Goal: Task Accomplishment & Management: Manage account settings

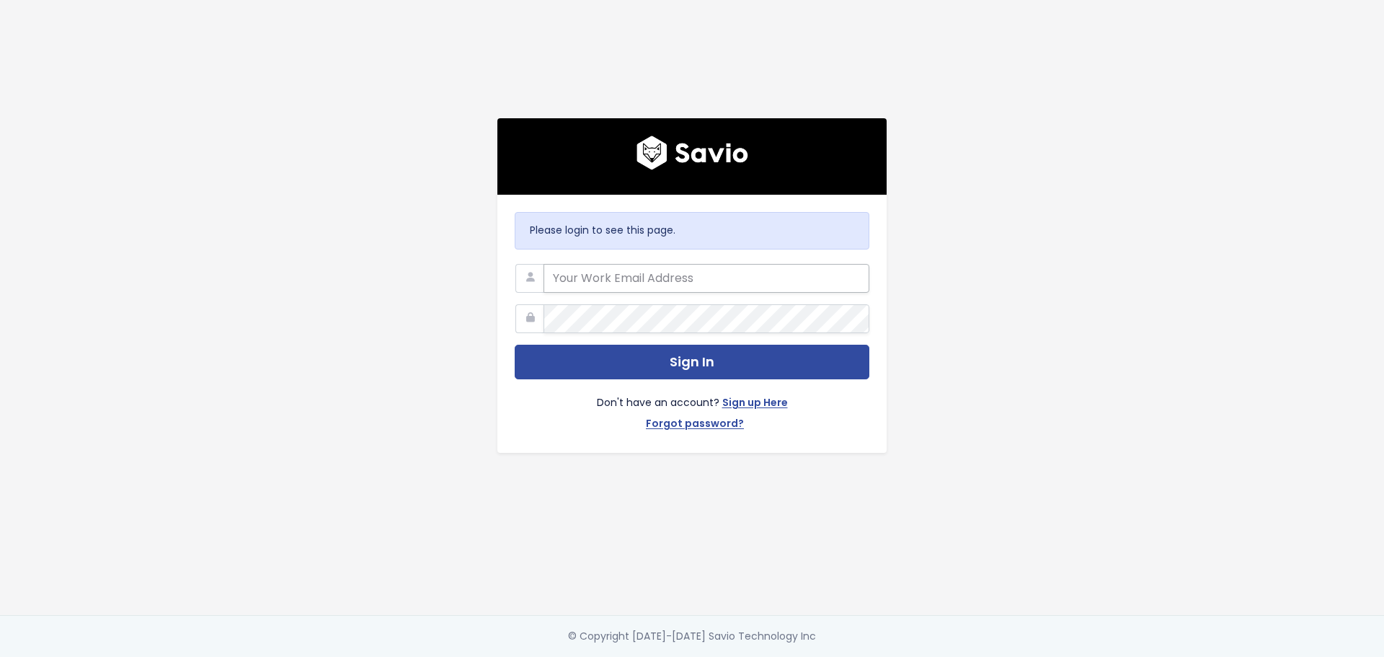
click at [739, 270] on input "email" at bounding box center [706, 278] width 326 height 29
type input "[PERSON_NAME][EMAIL_ADDRESS][DOMAIN_NAME]"
click at [515, 344] on button "Sign In" at bounding box center [692, 361] width 355 height 35
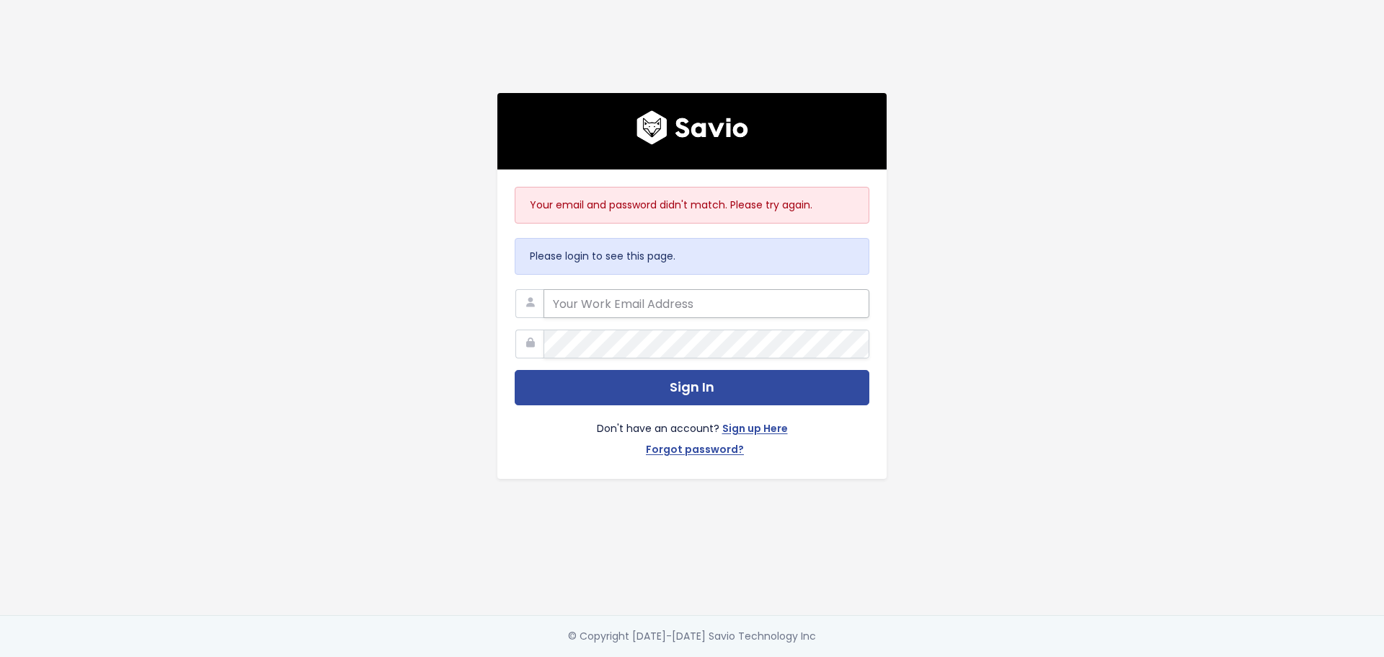
click at [652, 311] on input "email" at bounding box center [706, 303] width 326 height 29
click at [515, 370] on button "Sign In" at bounding box center [692, 387] width 355 height 35
drag, startPoint x: 745, startPoint y: 291, endPoint x: 933, endPoint y: 302, distance: 187.7
click at [933, 302] on div "Your email and password didn't match. Please try again. Please login to see thi…" at bounding box center [692, 307] width 822 height 615
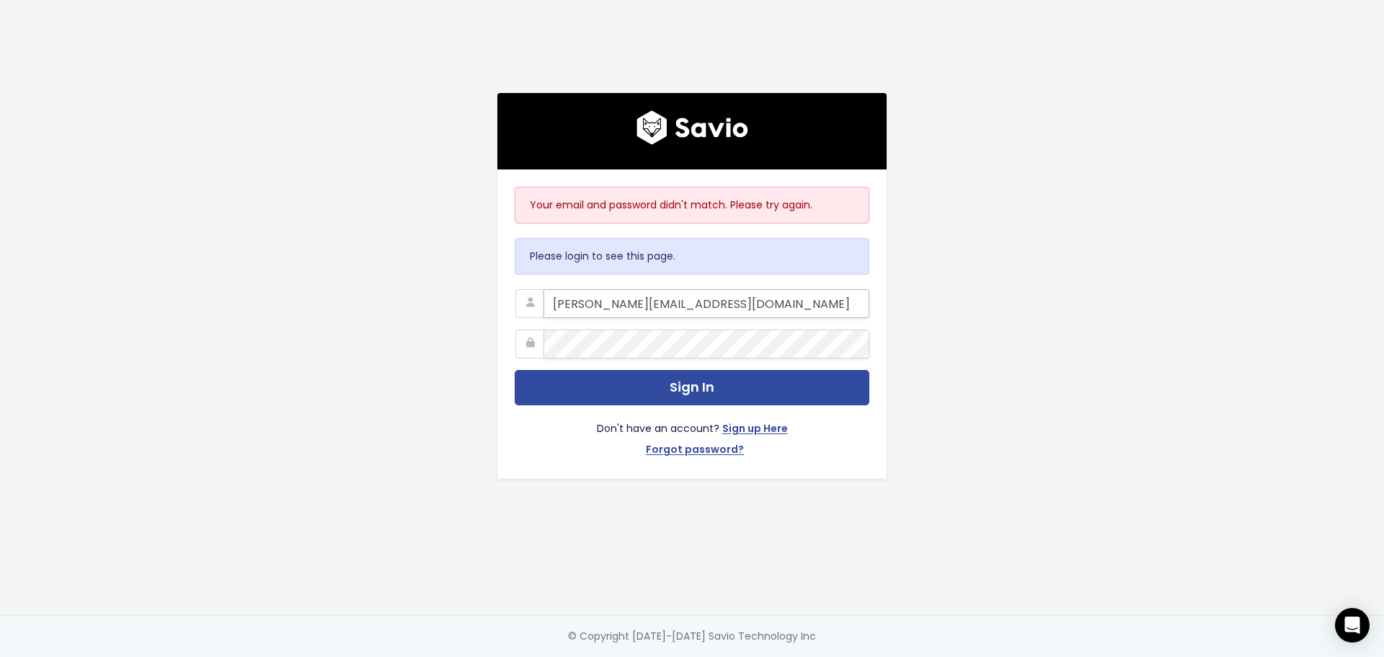
scroll to position [0, 0]
type input "[PERSON_NAME][EMAIL_ADDRESS][DOMAIN_NAME]"
click at [515, 370] on button "Sign In" at bounding box center [692, 387] width 355 height 35
click at [590, 295] on input "email" at bounding box center [706, 303] width 326 height 29
type input "[PERSON_NAME][EMAIL_ADDRESS][DOMAIN_NAME]"
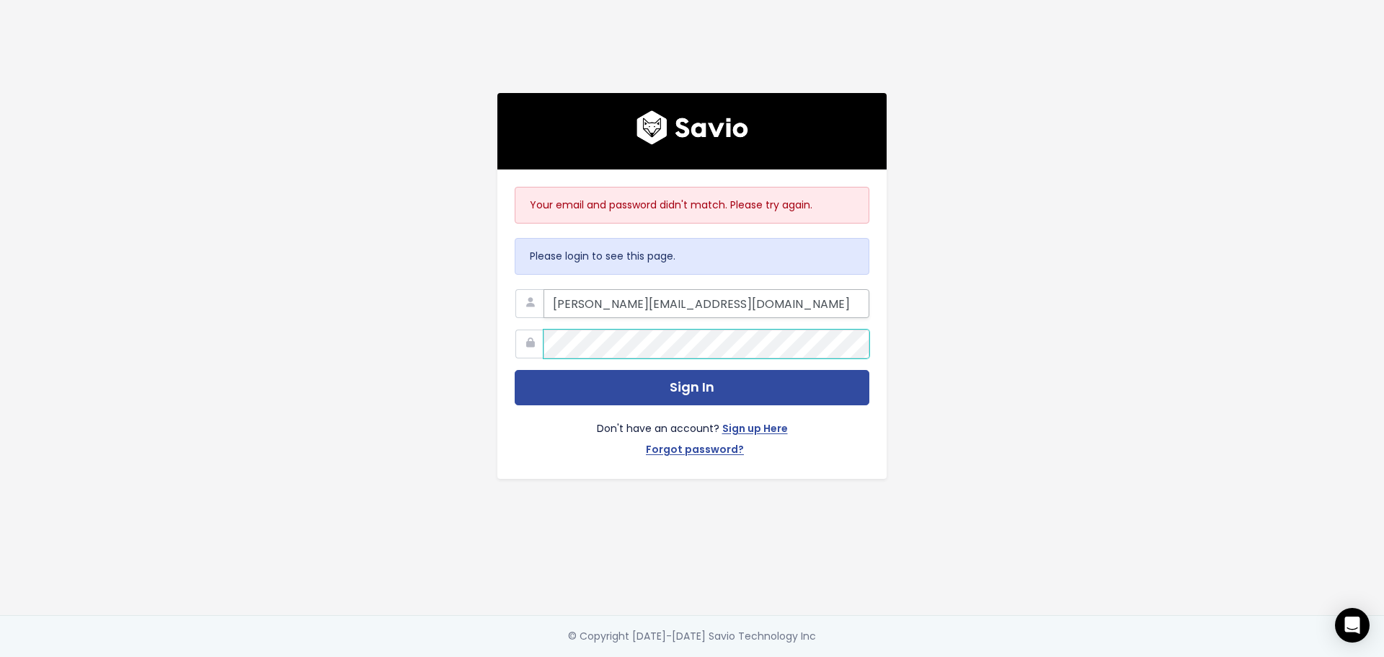
click at [515, 370] on button "Sign In" at bounding box center [692, 387] width 355 height 35
click at [605, 305] on input "email" at bounding box center [706, 303] width 326 height 29
type input "[PERSON_NAME][EMAIL_ADDRESS][DOMAIN_NAME]"
click at [515, 370] on button "Sign In" at bounding box center [692, 387] width 355 height 35
click at [745, 289] on input "email" at bounding box center [706, 303] width 326 height 29
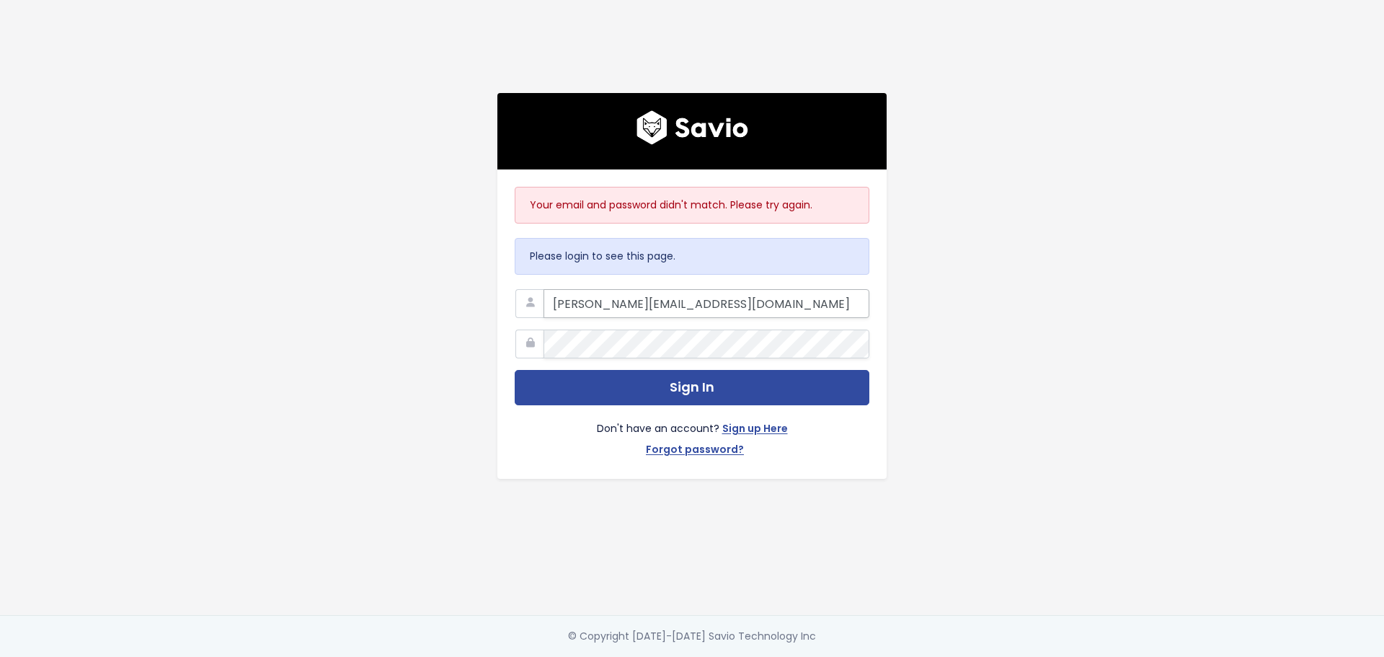
click at [786, 308] on input "alessandro.chavez@tai-software.com" at bounding box center [706, 303] width 326 height 29
click at [741, 298] on input "alessandro.chavez@tai-software.com032001Alessandro*" at bounding box center [706, 303] width 326 height 29
drag, startPoint x: 741, startPoint y: 298, endPoint x: 949, endPoint y: 319, distance: 209.3
click at [949, 319] on div "Your email and password didn't match. Please try again. Please login to see thi…" at bounding box center [692, 307] width 822 height 615
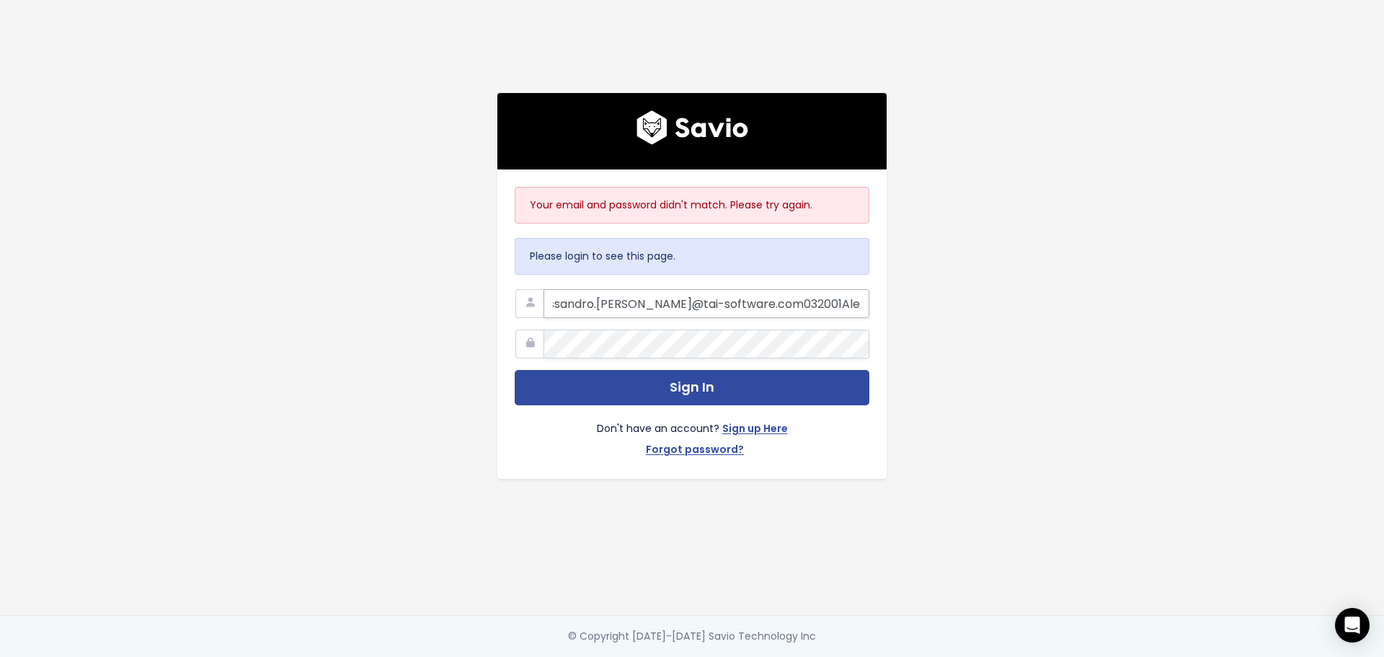
type input "alessandro.chavez@tai-software.com"
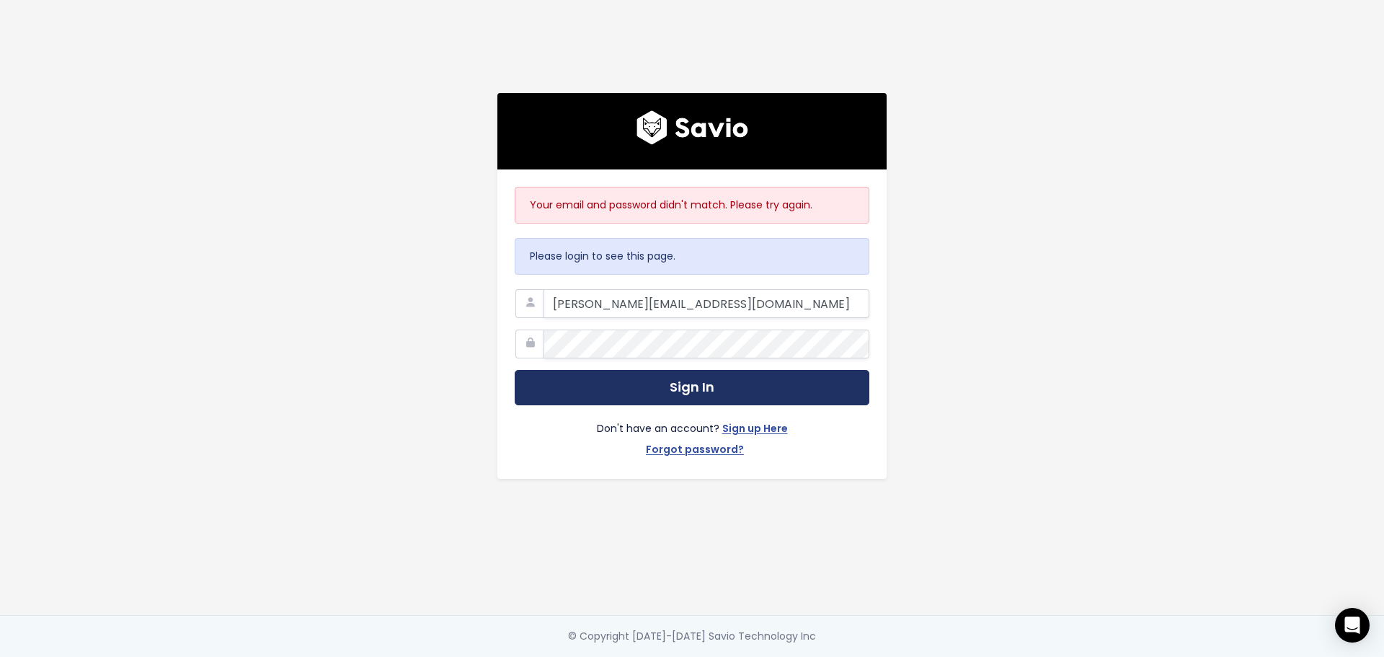
click at [698, 381] on button "Sign In" at bounding box center [692, 387] width 355 height 35
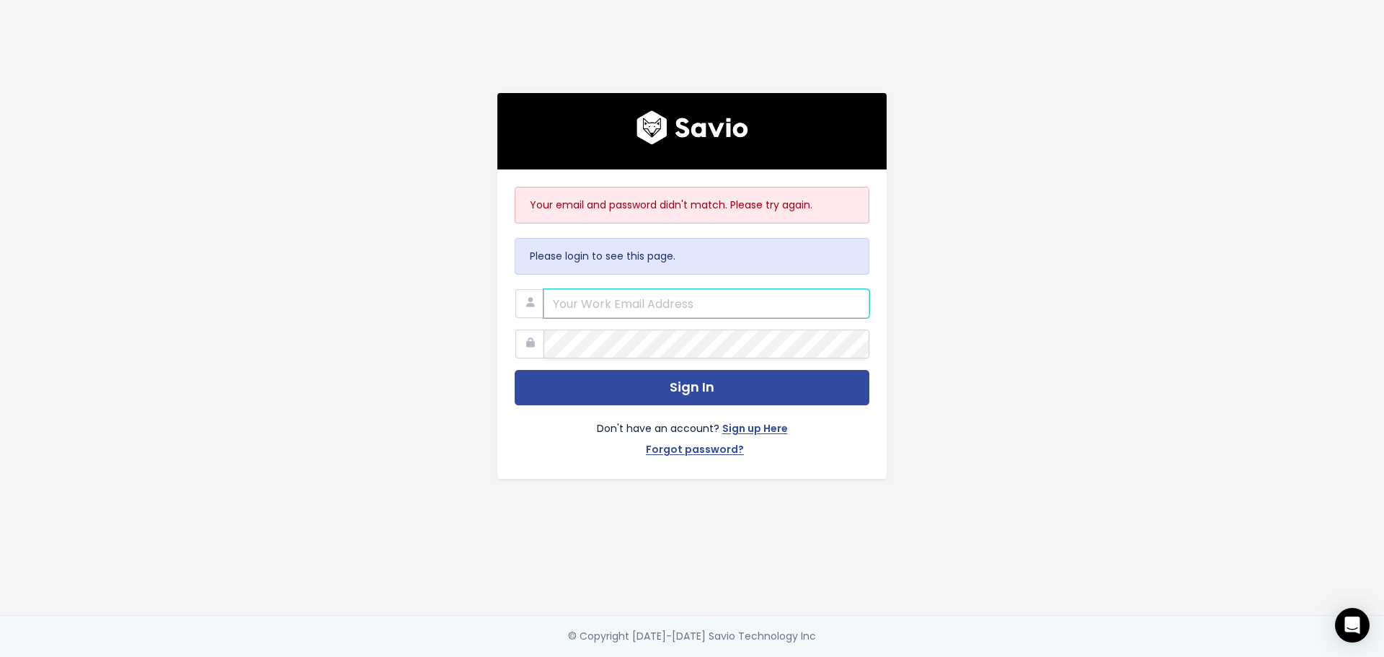
click at [733, 292] on input "email" at bounding box center [706, 303] width 326 height 29
type input "alessandro.chavez@tai-software.com"
click at [703, 445] on link "Forgot password?" at bounding box center [695, 450] width 98 height 21
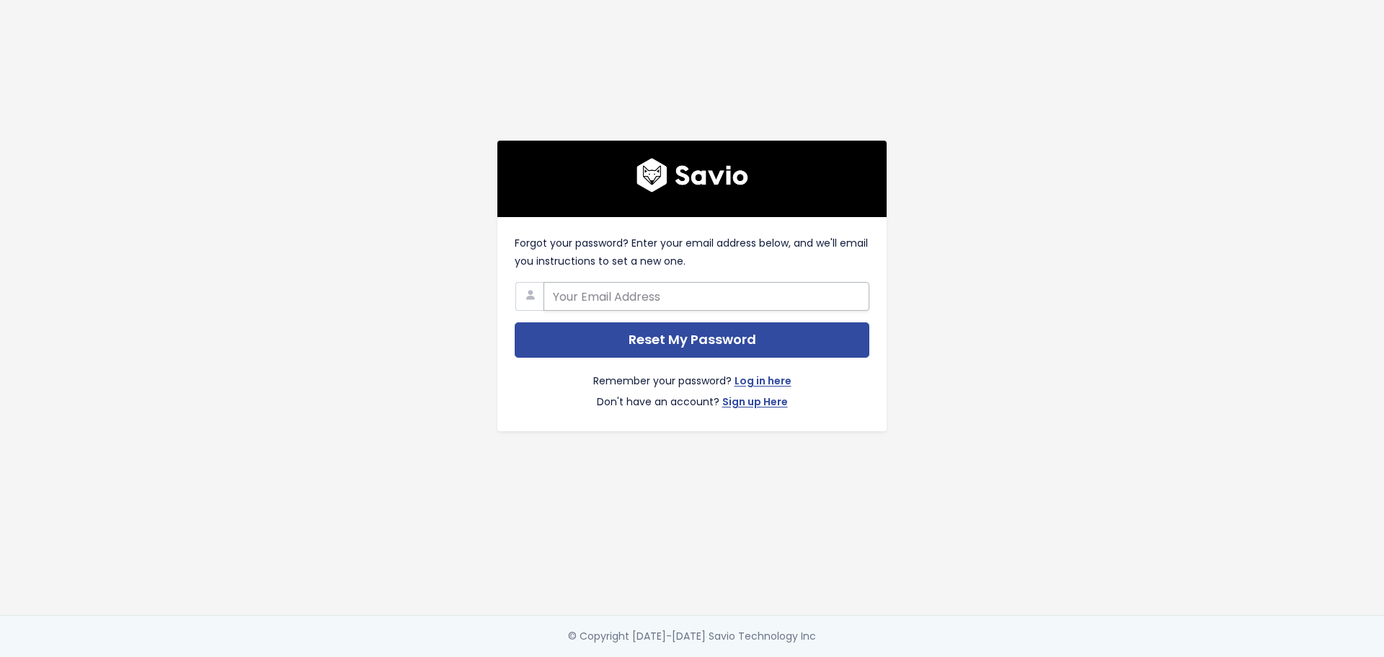
click at [653, 293] on input "text" at bounding box center [706, 296] width 326 height 29
type input "[PERSON_NAME][EMAIL_ADDRESS][DOMAIN_NAME]"
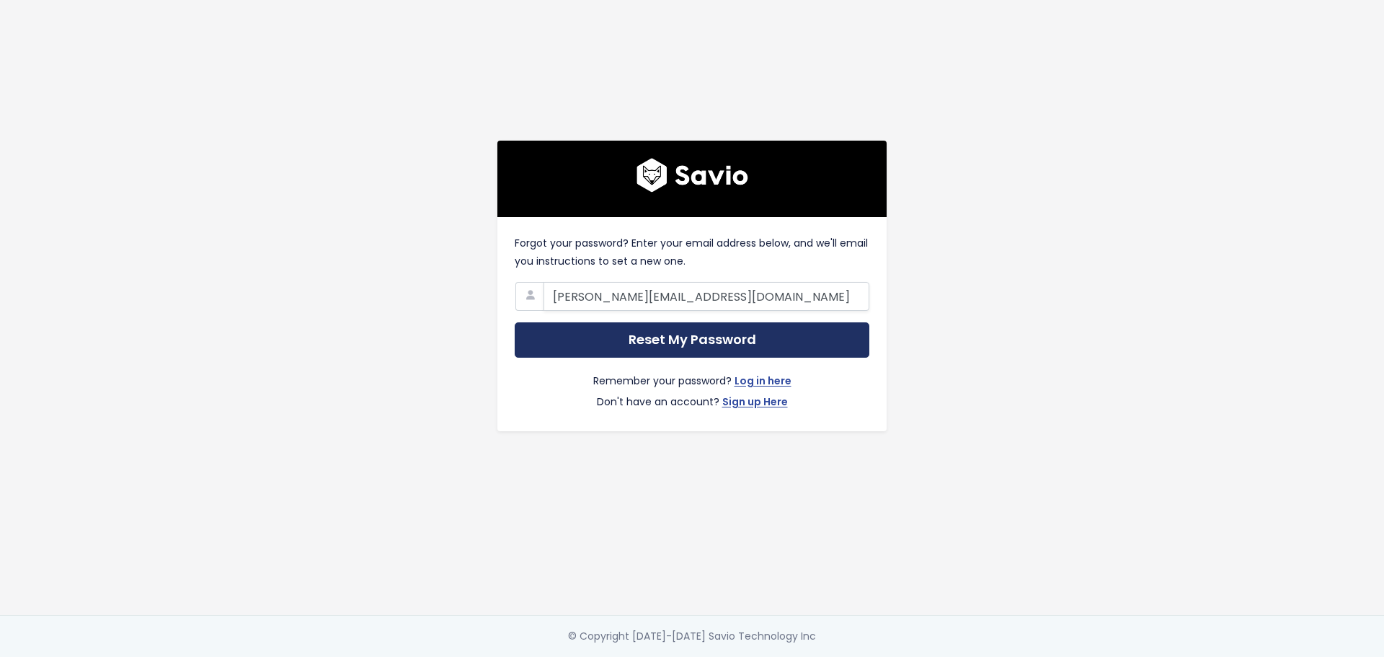
click at [669, 336] on input "Reset My Password" at bounding box center [692, 339] width 355 height 35
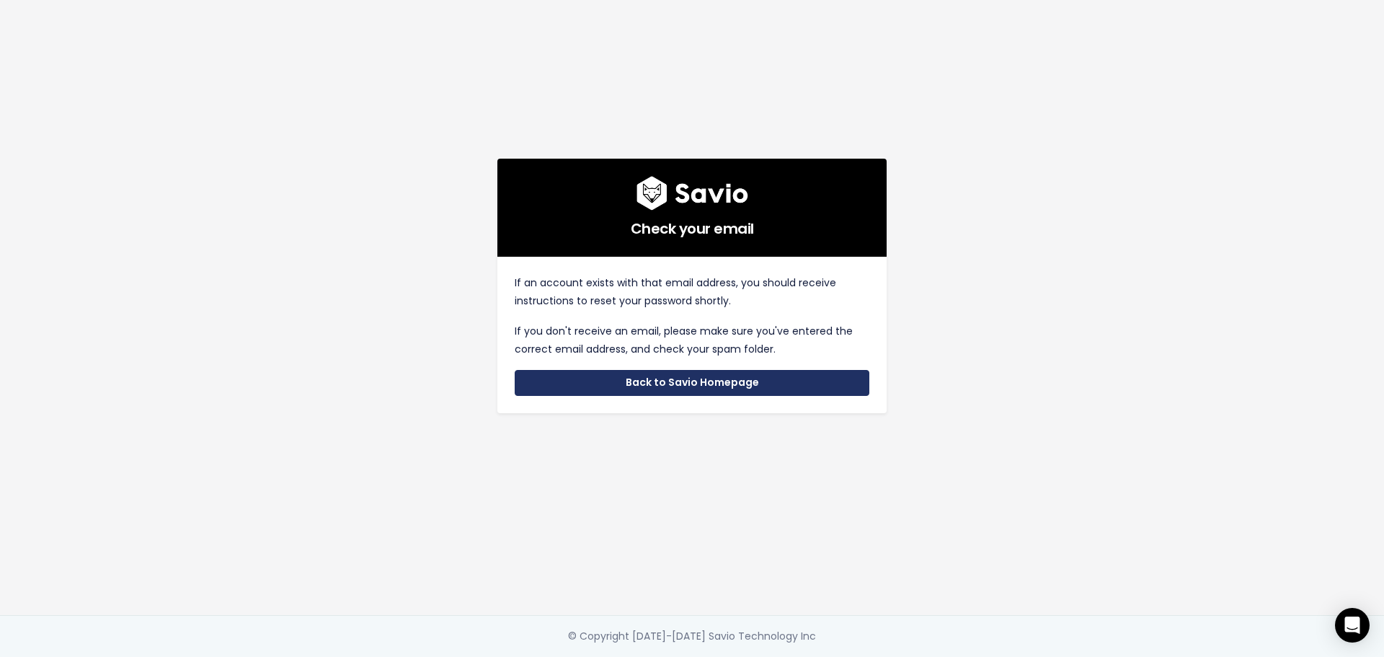
click at [626, 388] on link "Back to Savio Homepage" at bounding box center [692, 383] width 355 height 26
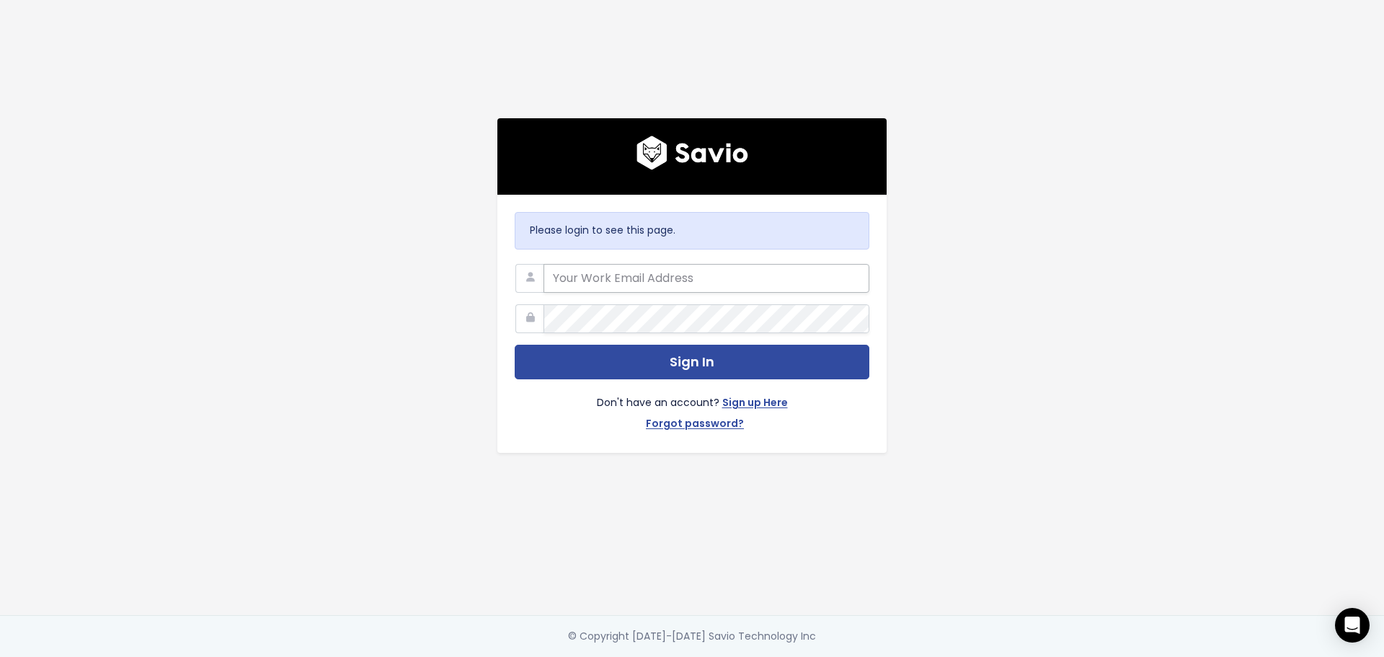
click at [649, 270] on input "email" at bounding box center [706, 278] width 326 height 29
type input "[PERSON_NAME][EMAIL_ADDRESS][DOMAIN_NAME]"
click at [690, 417] on link "Forgot password?" at bounding box center [695, 424] width 98 height 21
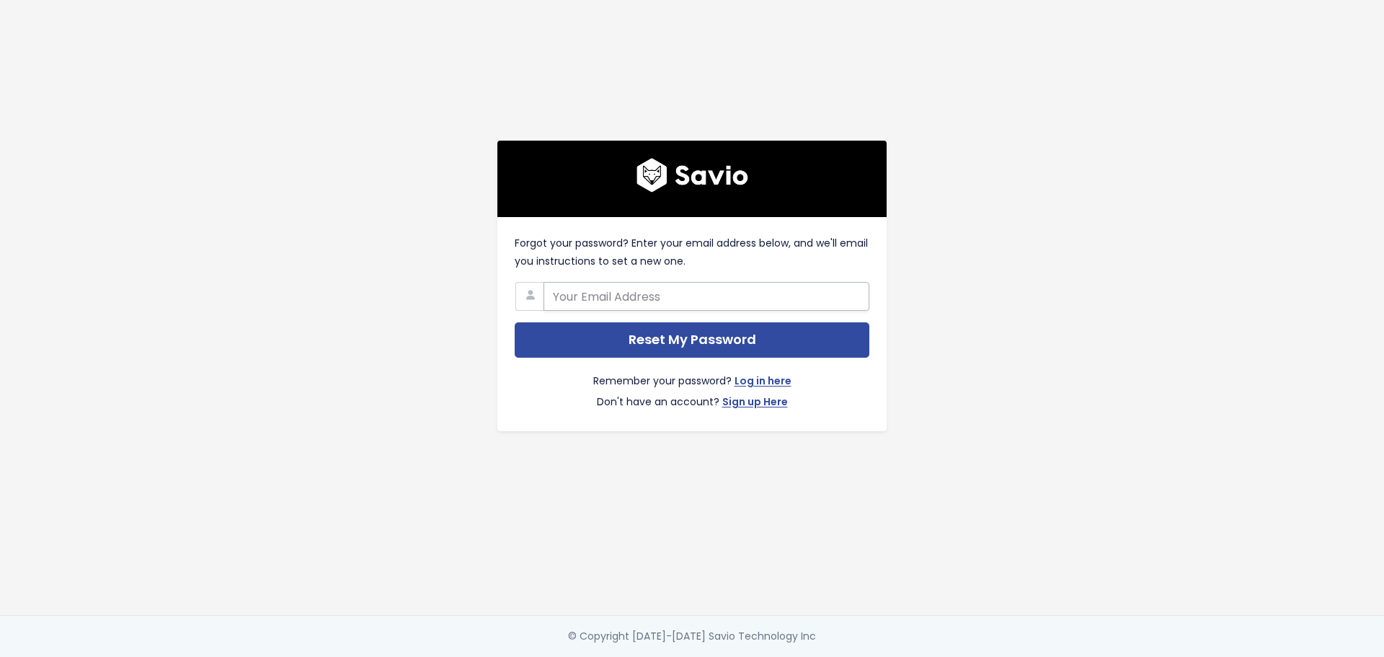
click at [679, 301] on input "text" at bounding box center [706, 296] width 326 height 29
type input "[PERSON_NAME][EMAIL_ADDRESS][DOMAIN_NAME]"
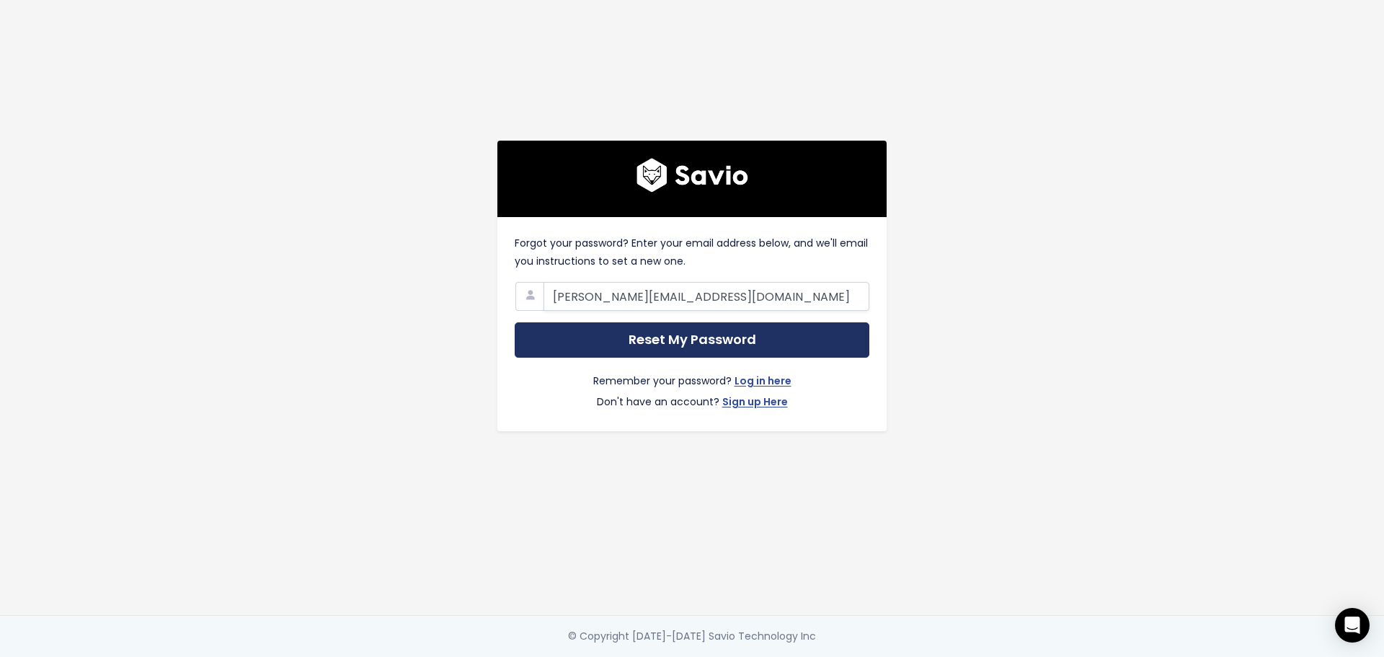
click at [716, 329] on input "Reset My Password" at bounding box center [692, 339] width 355 height 35
